Goal: Task Accomplishment & Management: Complete application form

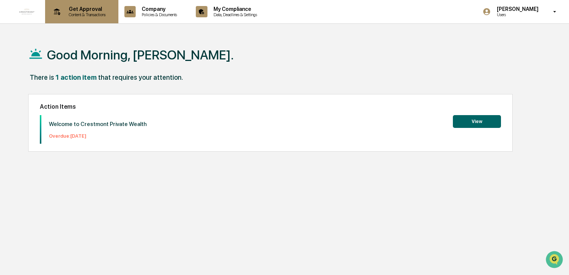
click at [89, 9] on p "Get Approval" at bounding box center [86, 9] width 47 height 6
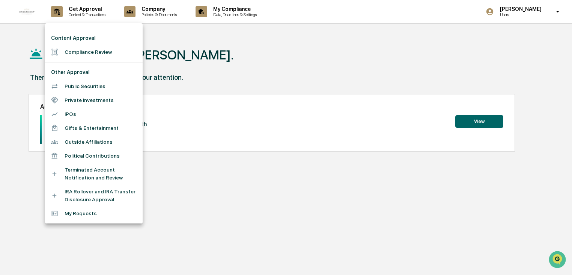
click at [91, 52] on li "Compliance Review" at bounding box center [94, 52] width 98 height 14
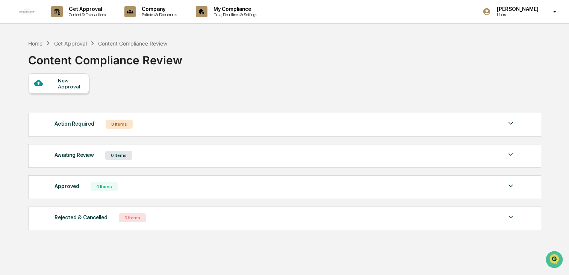
click at [74, 81] on div "New Approval" at bounding box center [70, 83] width 25 height 12
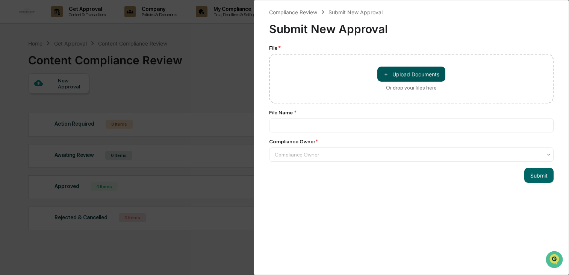
click at [407, 75] on button "＋ Upload Documents" at bounding box center [411, 73] width 68 height 15
type input "**********"
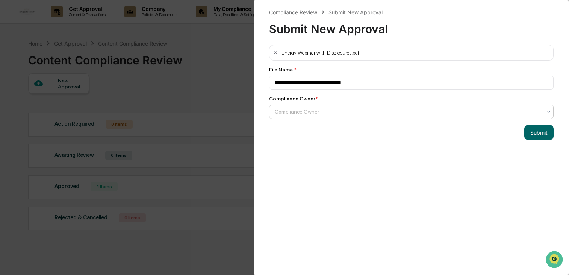
click at [332, 108] on div at bounding box center [408, 112] width 267 height 8
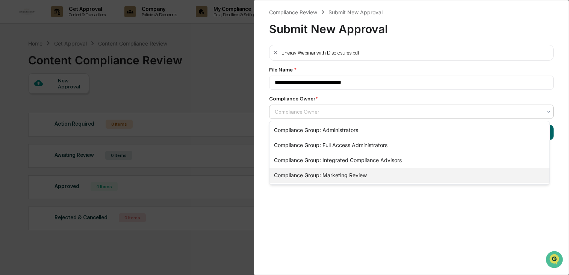
click at [343, 174] on div "Compliance Group: Marketing Review" at bounding box center [409, 175] width 280 height 15
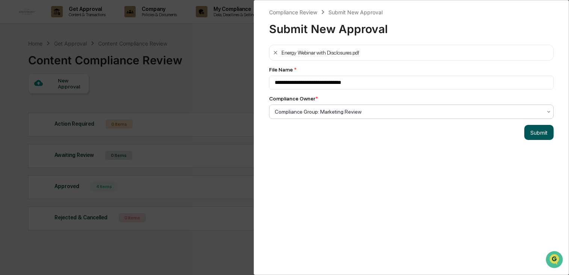
click at [530, 135] on button "Submit" at bounding box center [538, 132] width 29 height 15
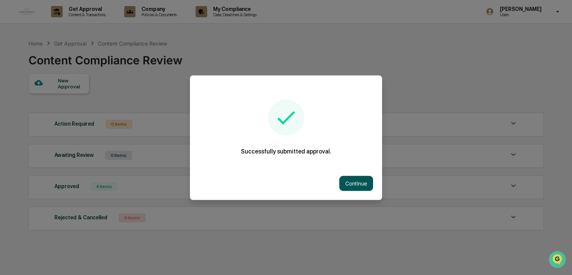
click at [360, 184] on button "Continue" at bounding box center [357, 182] width 34 height 15
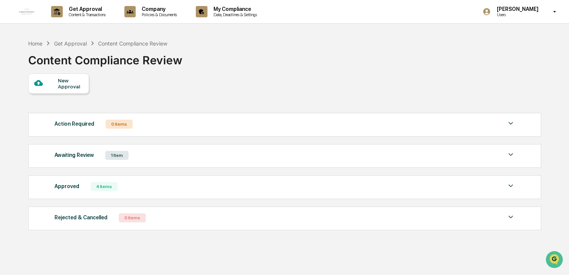
click at [118, 156] on div "1 Item" at bounding box center [116, 155] width 23 height 9
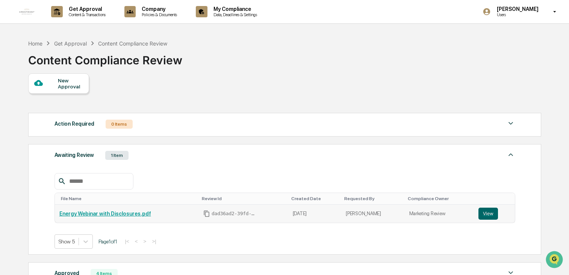
click at [151, 217] on td "Energy Webinar with Disclosures.pdf" at bounding box center [127, 213] width 144 height 18
click at [486, 214] on button "View" at bounding box center [488, 213] width 20 height 12
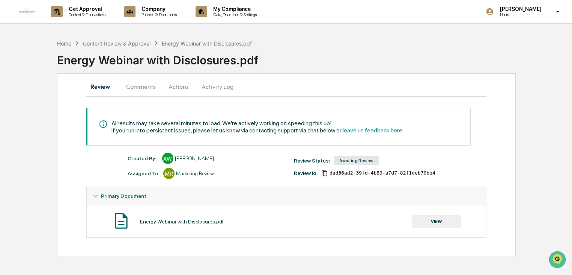
click at [143, 87] on button "Comments" at bounding box center [141, 86] width 42 height 18
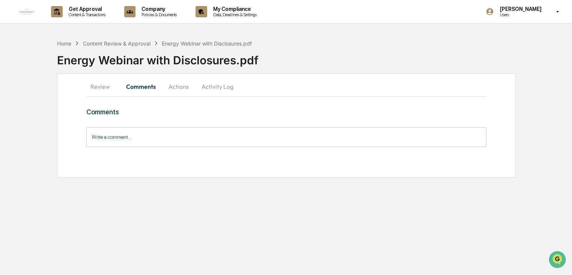
click at [139, 139] on input "Write a comment..." at bounding box center [286, 137] width 401 height 20
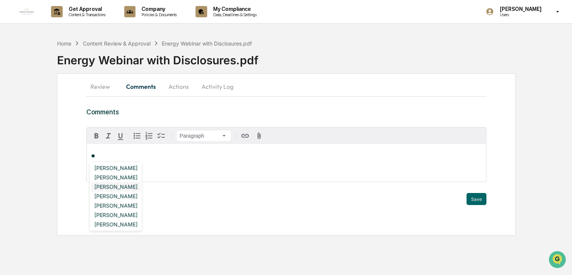
click at [122, 186] on div "Lindsay Rider" at bounding box center [115, 186] width 49 height 9
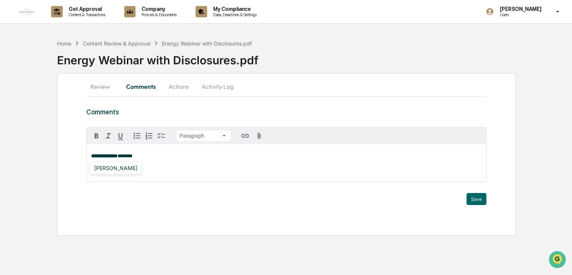
click at [116, 168] on div "Hannah Perry" at bounding box center [115, 167] width 49 height 9
click at [477, 199] on button "Save" at bounding box center [477, 199] width 20 height 12
